Goal: Find specific page/section: Find specific page/section

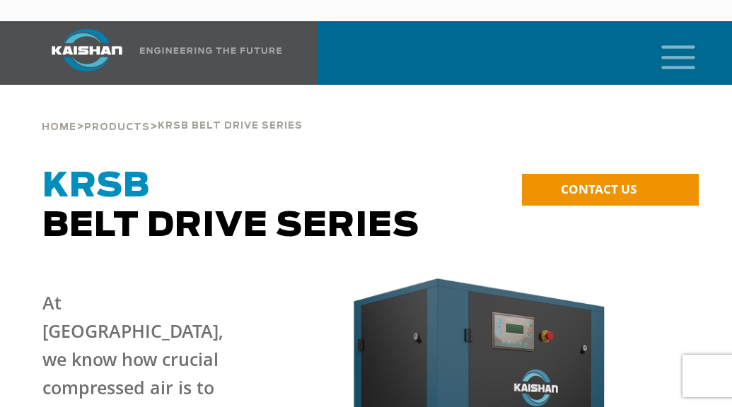
click at [682, 38] on icon "mobile menu" at bounding box center [677, 56] width 45 height 44
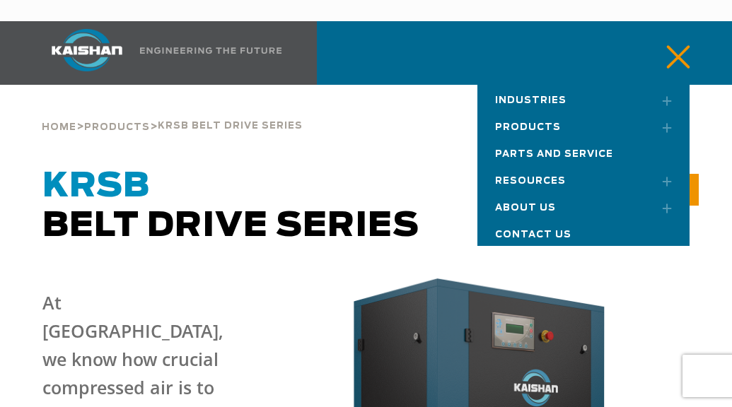
click at [543, 150] on span "Parts and Service" at bounding box center [554, 154] width 118 height 9
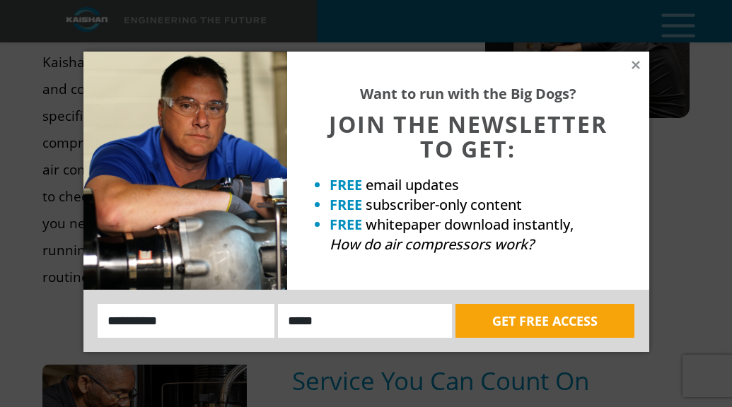
scroll to position [861, 0]
click at [633, 66] on icon at bounding box center [635, 65] width 8 height 8
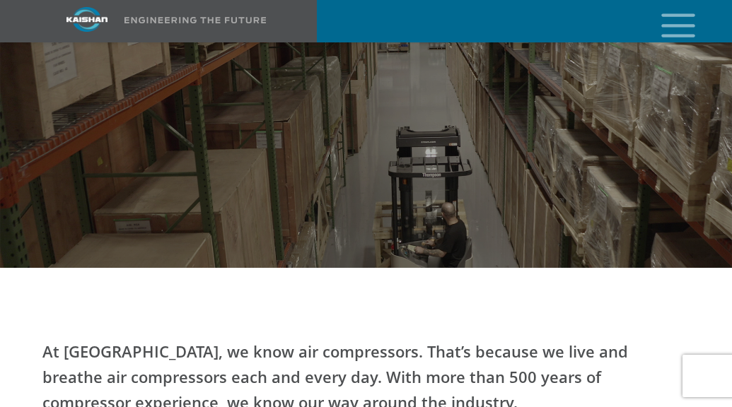
scroll to position [0, 0]
